Goal: Navigation & Orientation: Find specific page/section

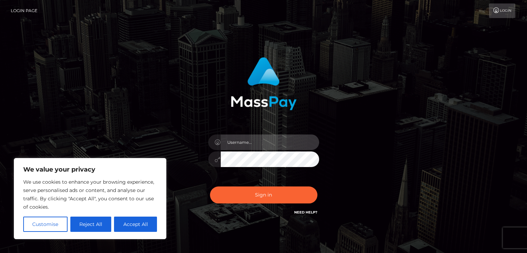
click at [260, 142] on input "text" at bounding box center [270, 143] width 98 height 16
click at [284, 140] on input "rokhaya.sika" at bounding box center [270, 143] width 98 height 16
type input "rokhaya.sika"
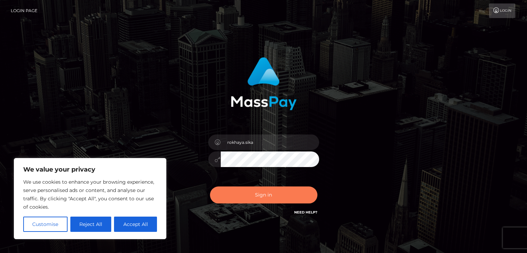
click at [254, 196] on button "Sign in" at bounding box center [263, 195] width 107 height 17
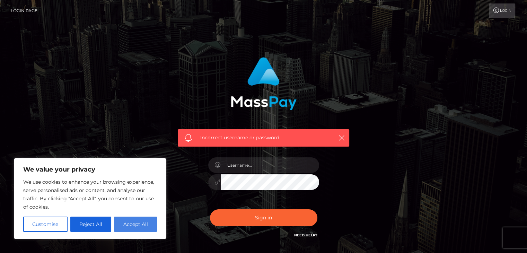
click at [139, 226] on button "Accept All" at bounding box center [135, 224] width 43 height 15
checkbox input "true"
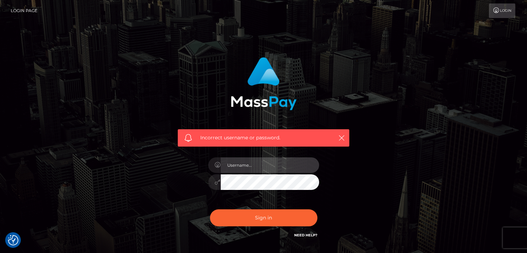
click at [236, 169] on input "text" at bounding box center [270, 165] width 98 height 16
type input "R"
type input "rokhaya.sika"
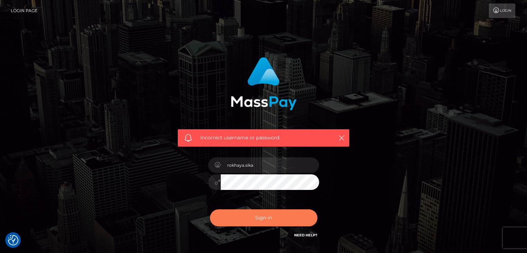
click at [252, 219] on button "Sign in" at bounding box center [263, 217] width 107 height 17
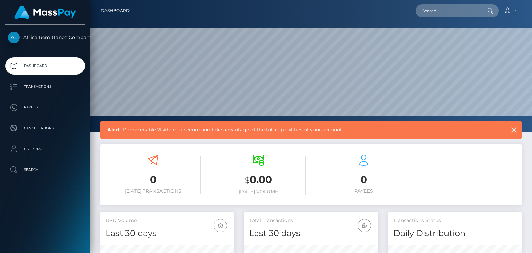
scroll to position [123, 133]
click at [175, 128] on link "here" at bounding box center [172, 130] width 11 height 6
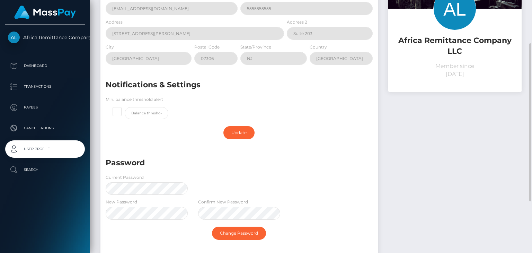
scroll to position [104, 0]
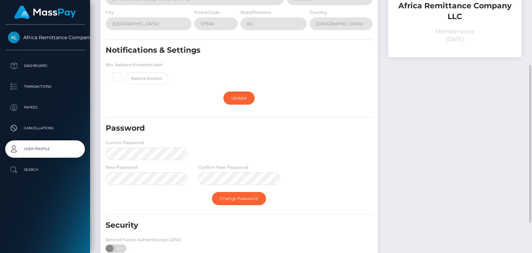
click at [326, 171] on div "New Password Confirm New Password" at bounding box center [240, 176] width 278 height 25
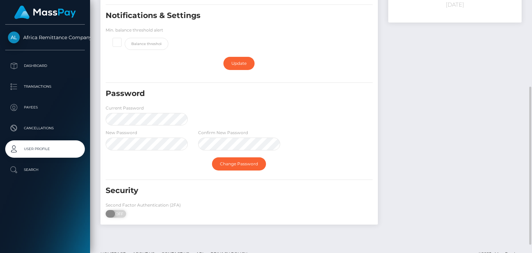
click at [122, 214] on span "OFF" at bounding box center [118, 214] width 17 height 8
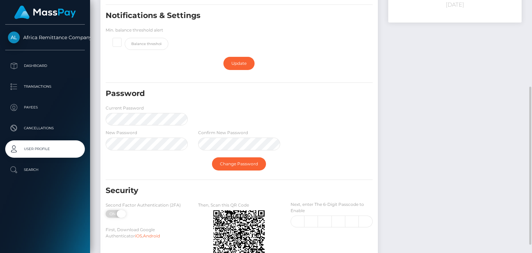
click at [112, 214] on span "ON" at bounding box center [113, 214] width 17 height 8
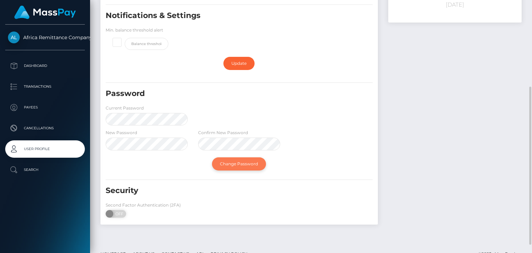
click at [238, 162] on link "Change Password" at bounding box center [239, 163] width 54 height 13
click at [238, 164] on link "Change Password" at bounding box center [239, 163] width 54 height 13
click at [116, 213] on span "OFF" at bounding box center [118, 214] width 17 height 8
checkbox input "true"
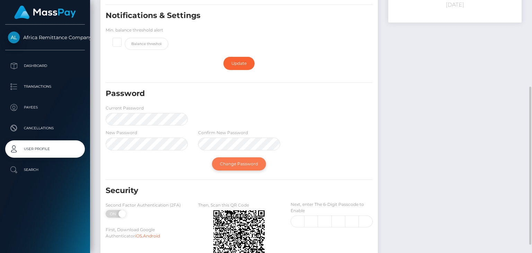
click at [228, 164] on link "Change Password" at bounding box center [239, 163] width 54 height 13
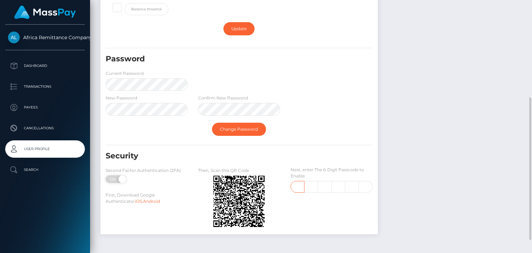
click at [297, 188] on input "text" at bounding box center [298, 187] width 14 height 12
type input "3"
type input "1"
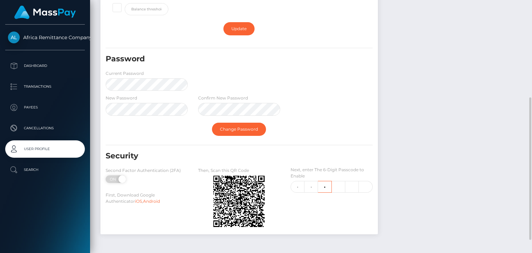
type input "3"
type input "5"
type input "4"
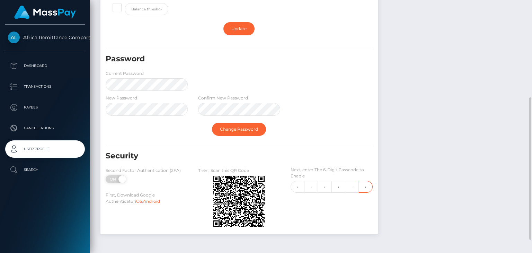
scroll to position [0, 1]
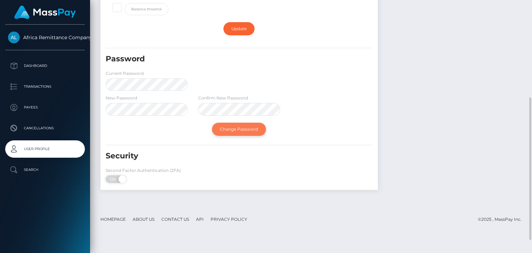
click at [235, 126] on link "Change Password" at bounding box center [239, 129] width 54 height 13
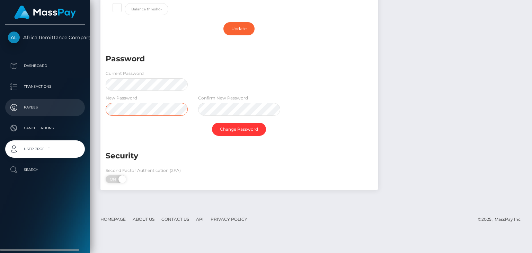
click at [78, 100] on div "Africa Remittance Company LLC Dashboard Transactions Payees Cancellations Search" at bounding box center [266, 126] width 532 height 253
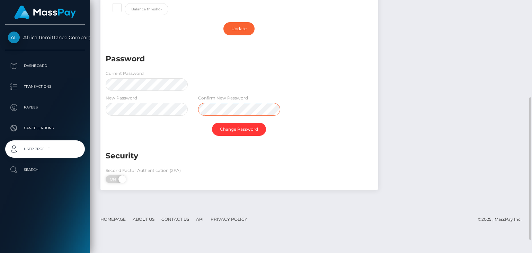
click at [98, 101] on div "Profile E-mail rokhaya.samba@sikatransfer.com Phone 5555555555 Address 2828 Joh…" at bounding box center [239, 30] width 288 height 334
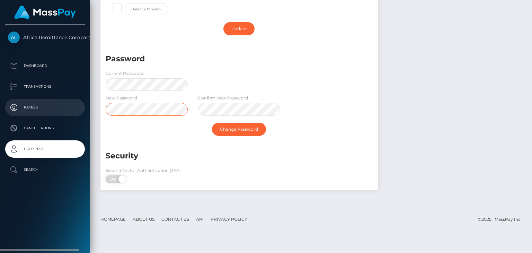
click at [77, 112] on div "Africa Remittance Company LLC Dashboard Transactions Payees Cancellations Search" at bounding box center [266, 126] width 532 height 253
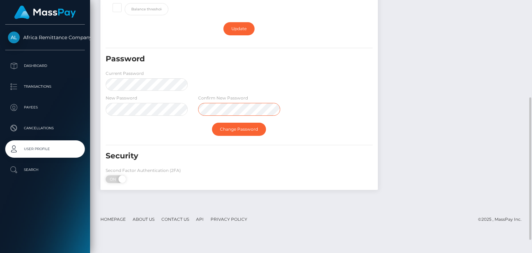
click at [167, 105] on div "New Password Confirm New Password" at bounding box center [240, 106] width 278 height 25
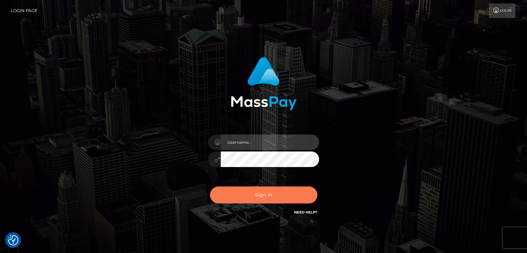
type input "rokhaya.sika"
click at [244, 198] on button "Sign in" at bounding box center [263, 195] width 107 height 17
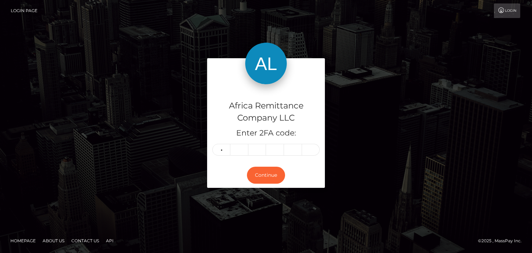
type input "7"
type input "9"
type input "3"
type input "4"
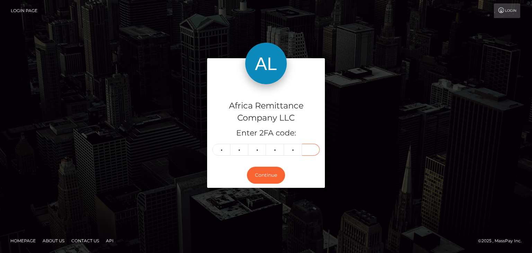
type input "4"
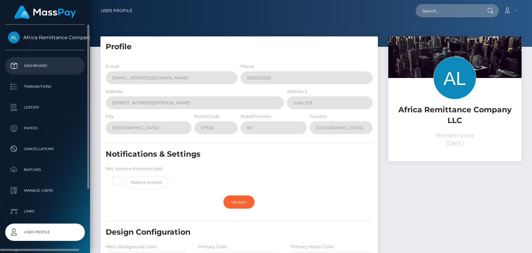
click at [36, 66] on p "Dashboard" at bounding box center [45, 66] width 74 height 10
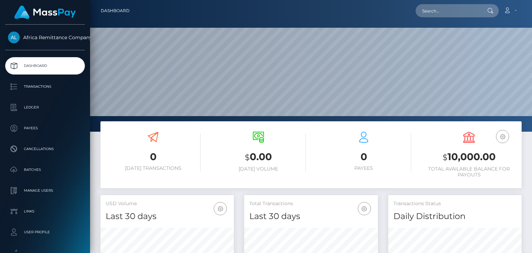
scroll to position [123, 133]
click at [37, 64] on p "Dashboard" at bounding box center [45, 66] width 74 height 10
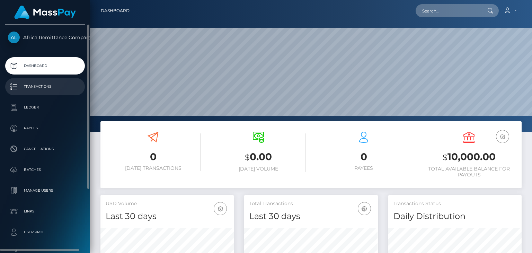
click at [37, 85] on p "Transactions" at bounding box center [45, 86] width 74 height 10
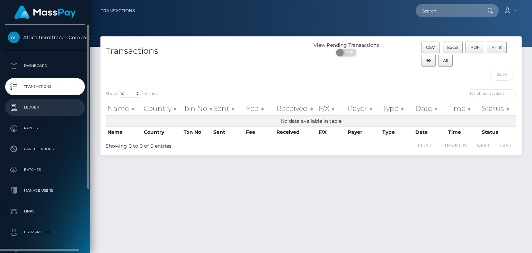
click at [42, 107] on p "Ledger" at bounding box center [45, 107] width 74 height 10
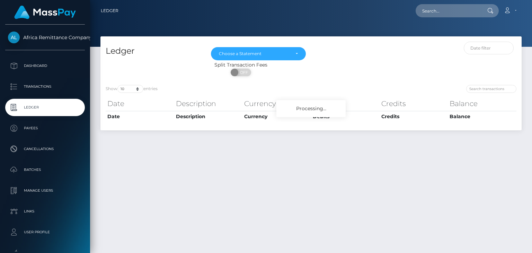
click at [39, 131] on p "Payees" at bounding box center [45, 128] width 74 height 10
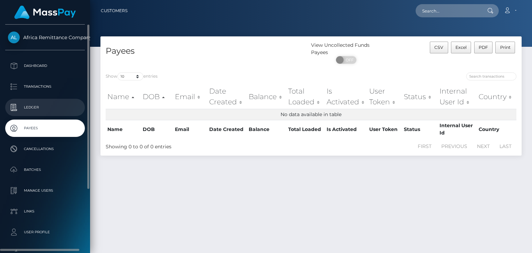
click at [31, 110] on p "Ledger" at bounding box center [45, 107] width 74 height 10
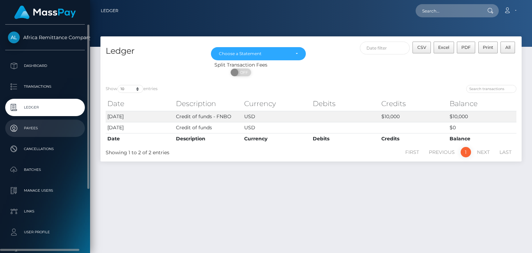
click at [37, 127] on p "Payees" at bounding box center [45, 128] width 74 height 10
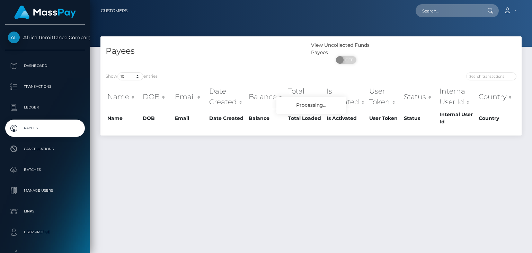
click at [48, 150] on p "Cancellations" at bounding box center [45, 149] width 74 height 10
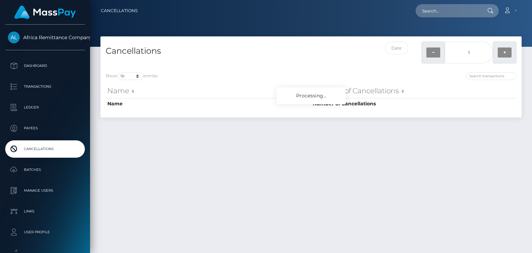
click at [43, 168] on p "Batches" at bounding box center [45, 170] width 74 height 10
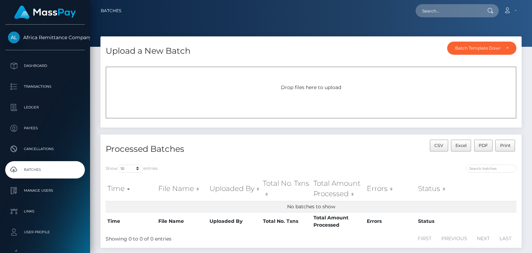
click at [37, 192] on p "Manage Users" at bounding box center [45, 190] width 74 height 10
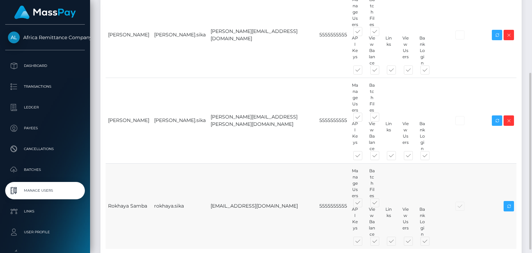
scroll to position [109, 0]
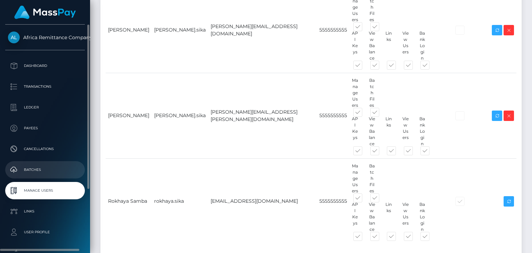
click at [35, 165] on p "Batches" at bounding box center [45, 170] width 74 height 10
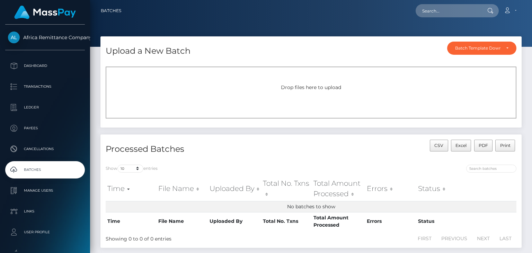
click at [35, 147] on p "Cancellations" at bounding box center [45, 149] width 74 height 10
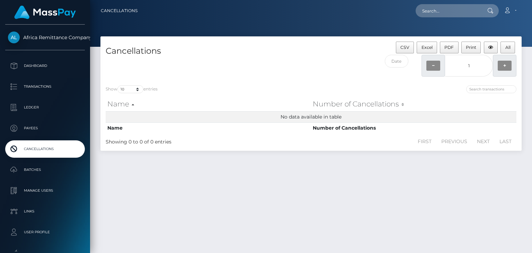
click at [31, 135] on link "Payees" at bounding box center [45, 128] width 80 height 17
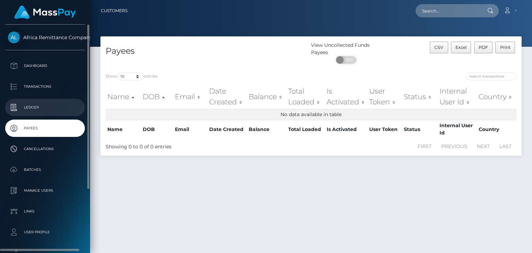
click at [32, 109] on p "Ledger" at bounding box center [45, 107] width 74 height 10
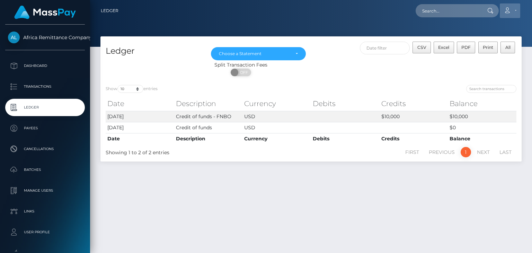
click at [511, 9] on icon at bounding box center [507, 11] width 7 height 6
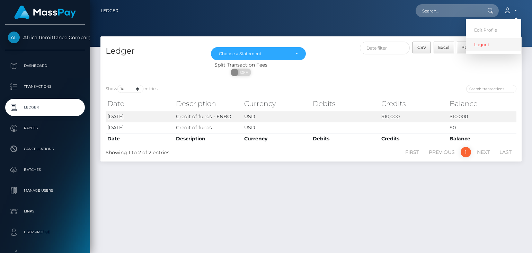
click at [492, 43] on link "Logout" at bounding box center [493, 44] width 55 height 13
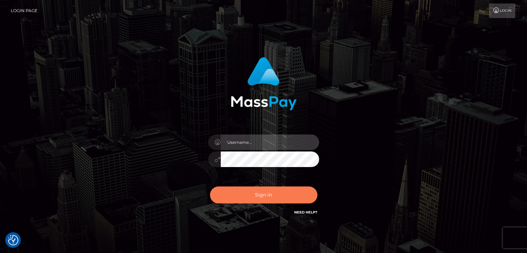
type input "rokhaya.sika"
click at [261, 197] on button "Sign in" at bounding box center [263, 195] width 107 height 17
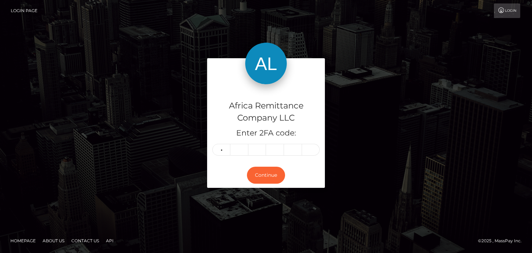
type input "4"
type input "6"
type input "2"
type input "6"
type input "9"
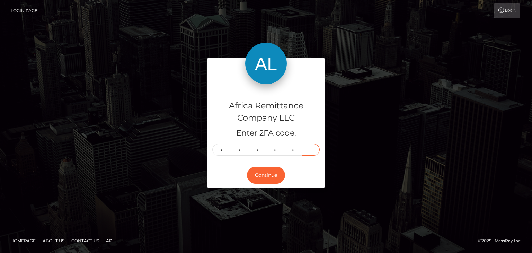
type input "3"
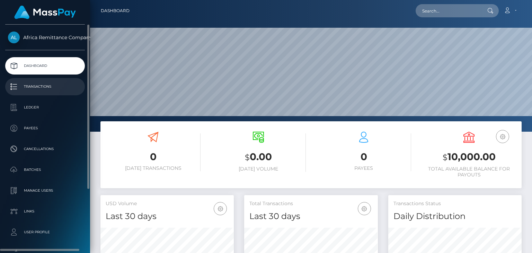
click at [40, 87] on p "Transactions" at bounding box center [45, 86] width 74 height 10
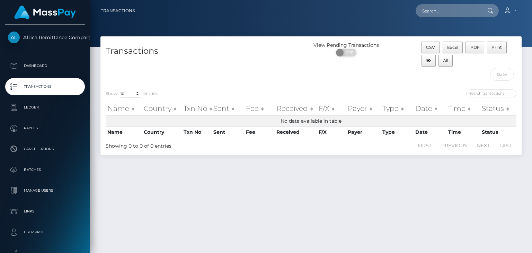
click at [37, 87] on p "Transactions" at bounding box center [45, 86] width 74 height 10
